Goal: Find specific page/section: Find specific page/section

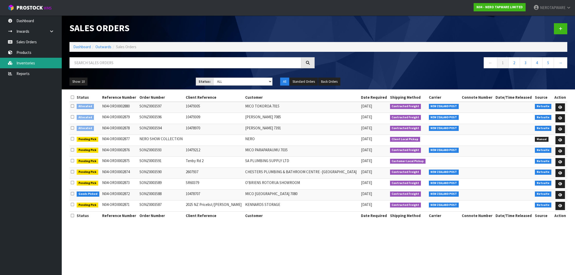
click at [31, 65] on link "Inventories" at bounding box center [31, 63] width 62 height 11
click at [28, 71] on link "Reports" at bounding box center [31, 73] width 62 height 11
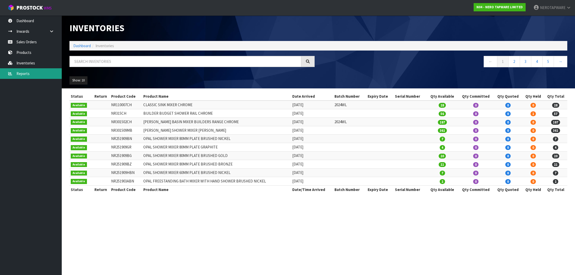
click at [22, 78] on link "Reports" at bounding box center [31, 73] width 62 height 11
click at [24, 75] on link "Reports" at bounding box center [31, 73] width 62 height 11
click at [29, 73] on link "Reports" at bounding box center [31, 73] width 62 height 11
click at [31, 64] on link "Inventories" at bounding box center [31, 63] width 62 height 11
click at [32, 71] on link "Reports" at bounding box center [31, 73] width 62 height 11
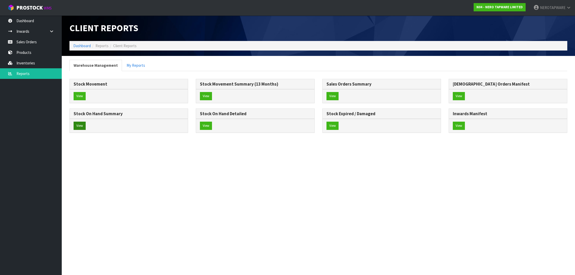
click at [77, 123] on button "View" at bounding box center [80, 126] width 12 height 8
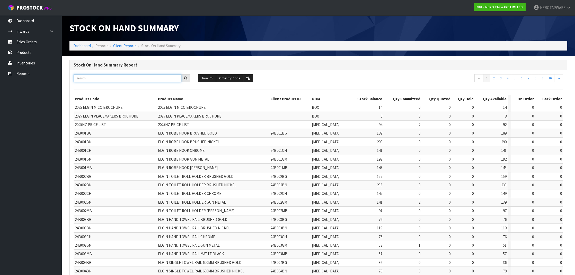
click at [119, 76] on input "text" at bounding box center [128, 78] width 108 height 8
paste input "NR581009cBG"
type input "NR581009cBG"
